Goal: Navigation & Orientation: Find specific page/section

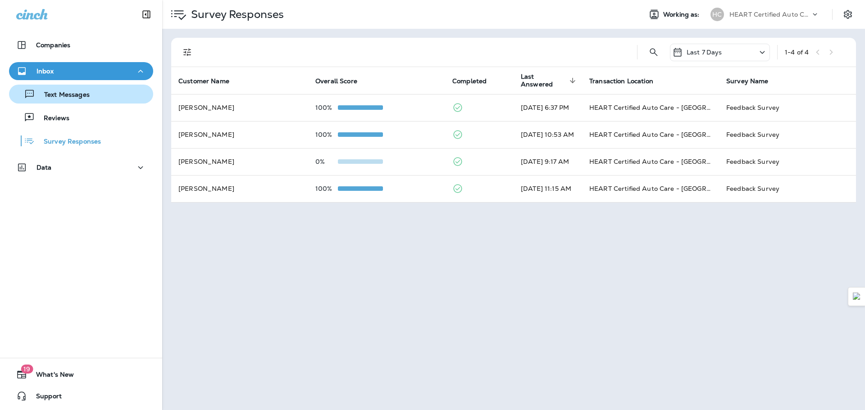
click at [105, 92] on div "Text Messages" at bounding box center [81, 94] width 137 height 14
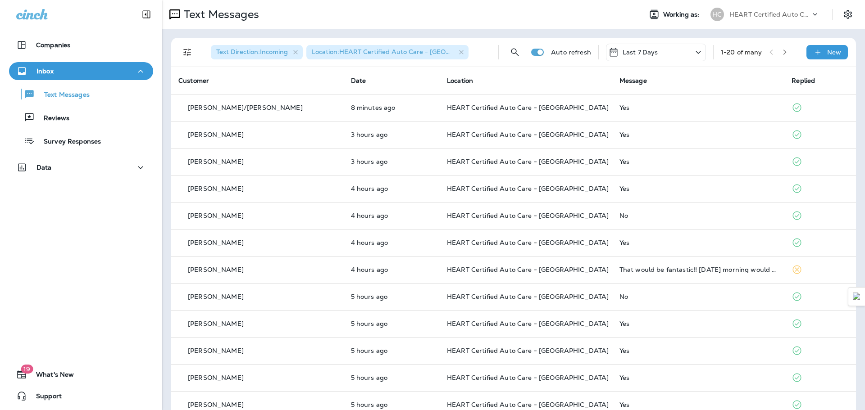
click at [98, 105] on div "Text Messages Reviews Survey Responses" at bounding box center [81, 115] width 144 height 70
click at [91, 116] on div "Reviews" at bounding box center [81, 118] width 137 height 14
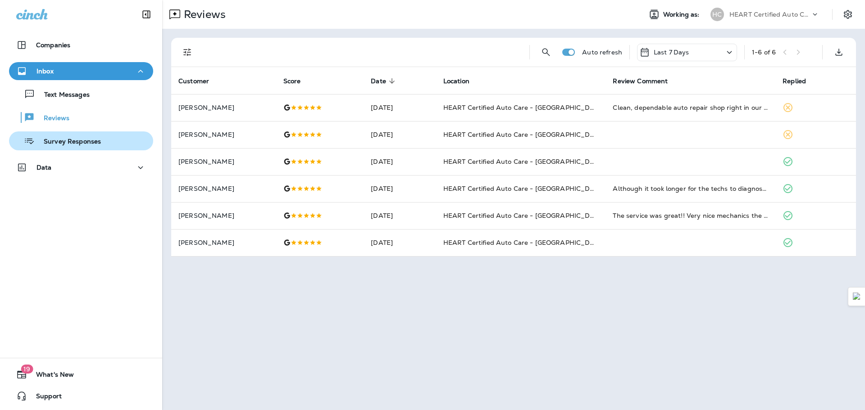
click at [94, 135] on div "Survey Responses" at bounding box center [57, 141] width 88 height 14
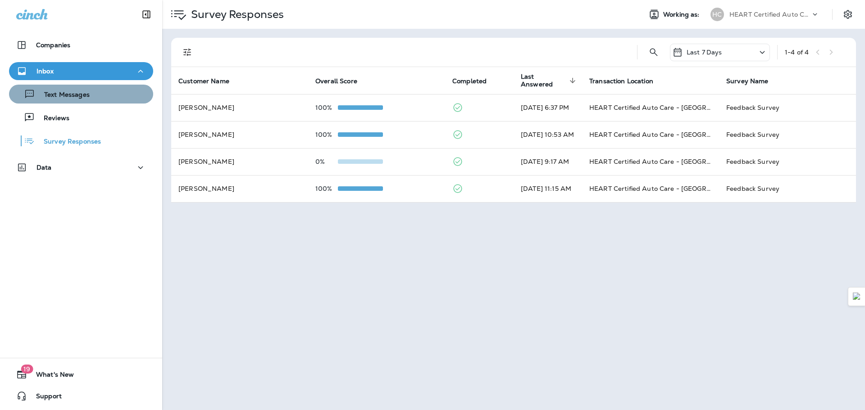
click at [82, 94] on p "Text Messages" at bounding box center [62, 95] width 55 height 9
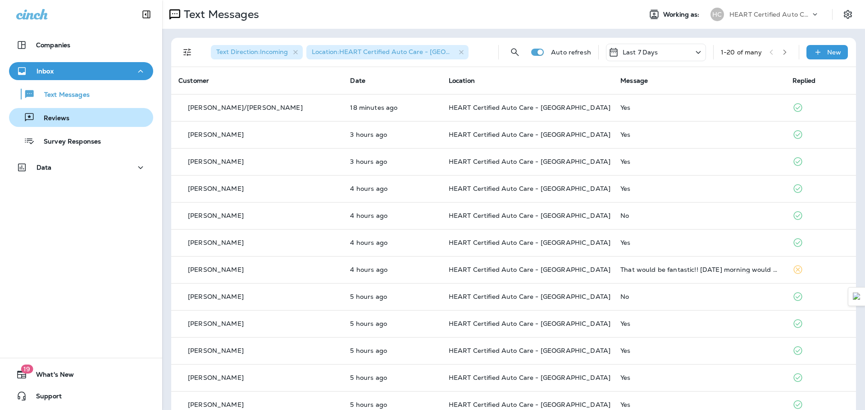
click at [79, 120] on div "Reviews" at bounding box center [81, 118] width 137 height 14
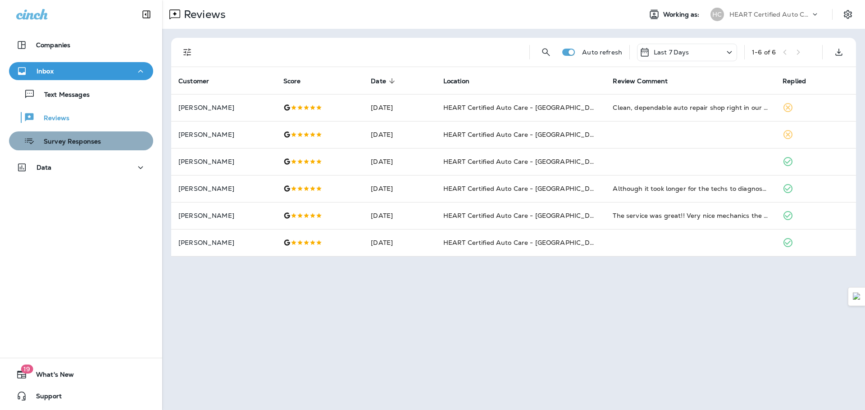
click at [81, 141] on p "Survey Responses" at bounding box center [68, 142] width 66 height 9
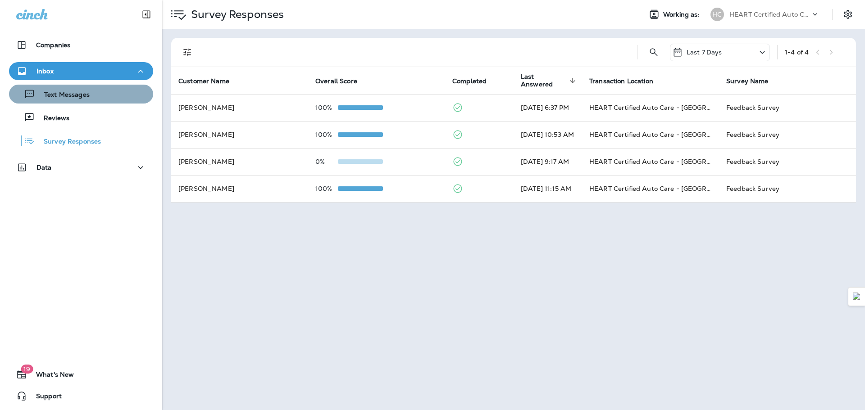
click at [115, 99] on div "Text Messages" at bounding box center [81, 94] width 137 height 14
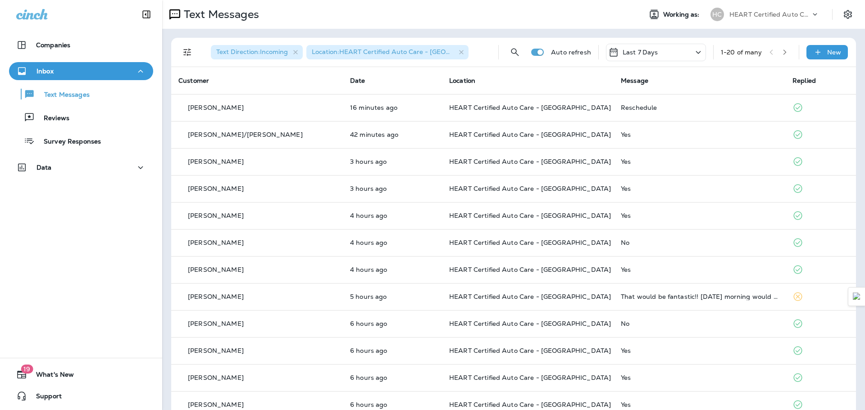
click at [101, 129] on div "Text Messages Reviews Survey Responses" at bounding box center [81, 115] width 144 height 70
click at [90, 122] on div "Reviews" at bounding box center [81, 118] width 137 height 14
